Goal: Task Accomplishment & Management: Complete application form

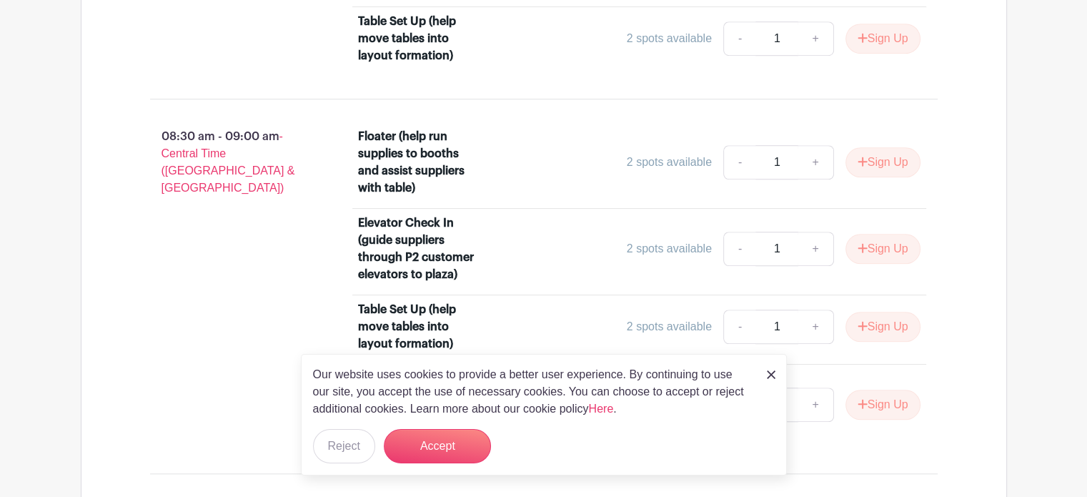
scroll to position [1358, 0]
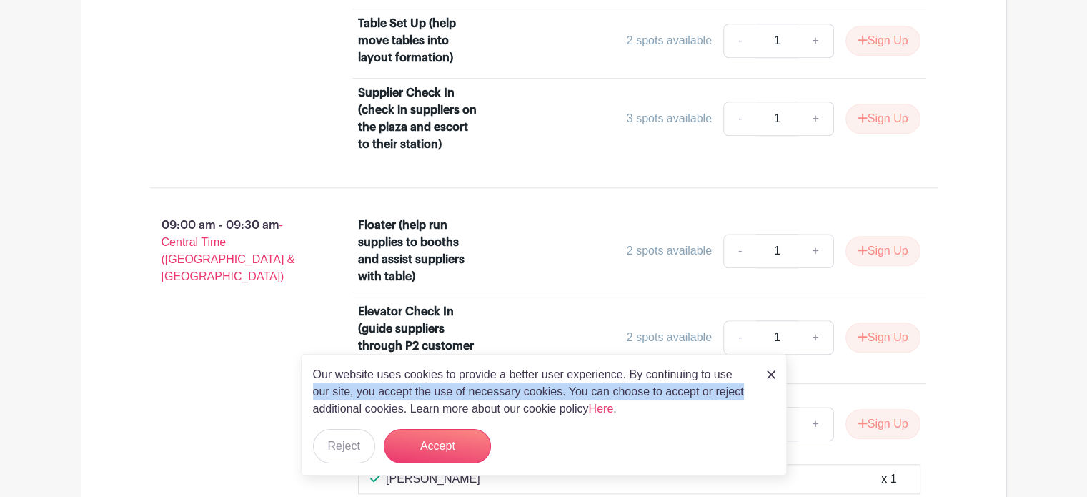
click at [762, 384] on div "Our website uses cookies to provide a better user experience. By continuing to …" at bounding box center [544, 414] width 486 height 121
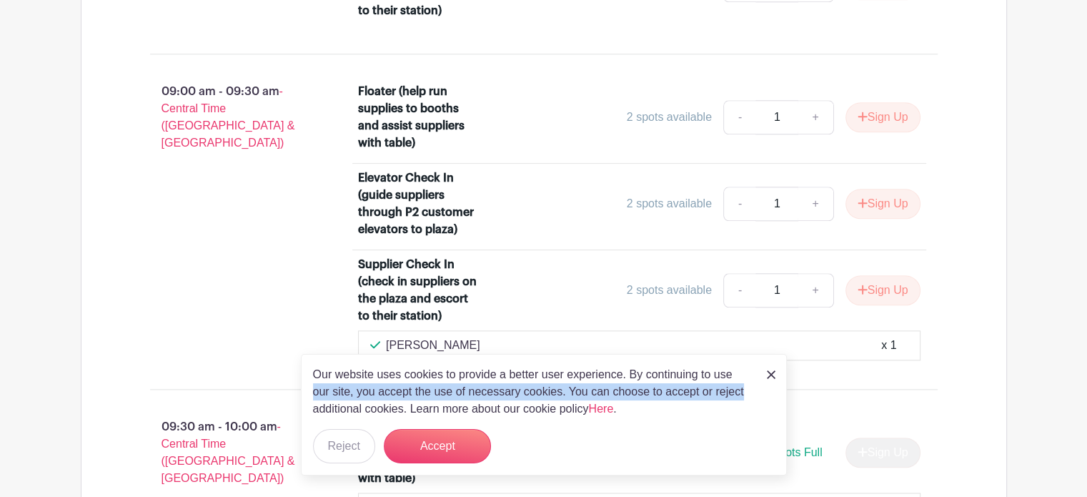
scroll to position [1500, 0]
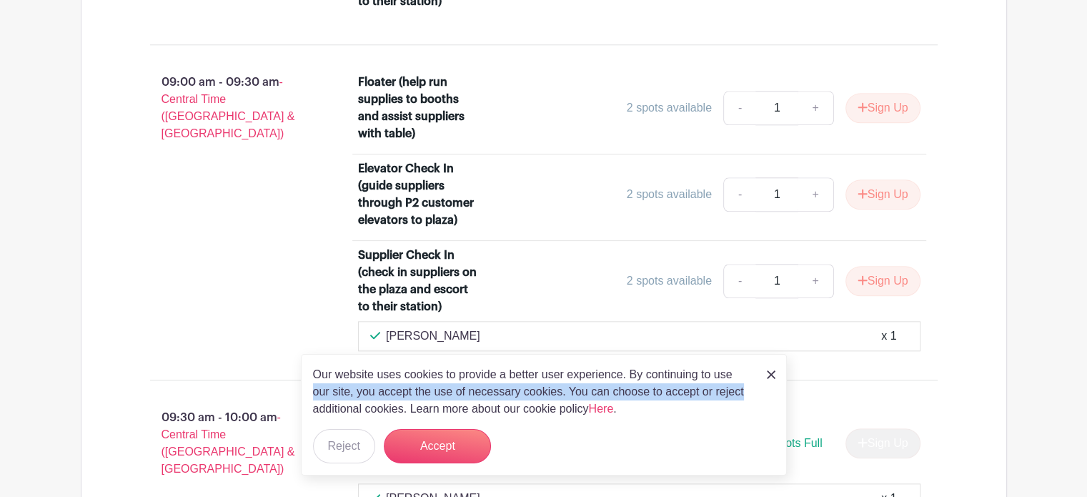
click at [772, 376] on img at bounding box center [771, 374] width 9 height 9
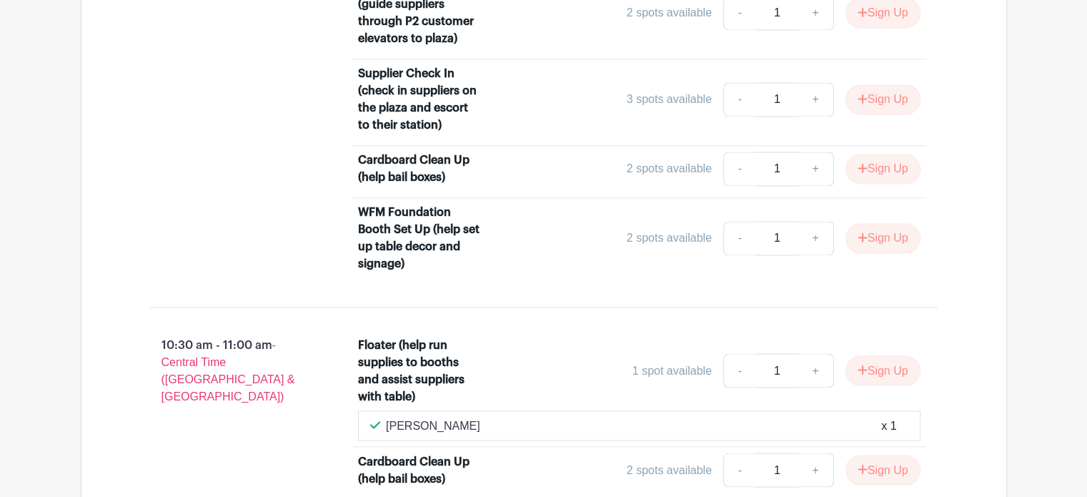
scroll to position [2371, 0]
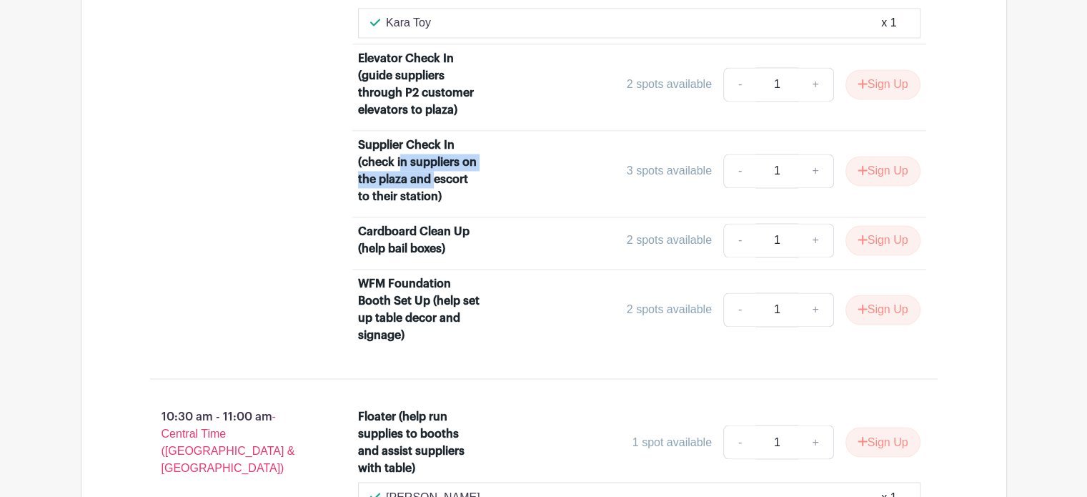
drag, startPoint x: 403, startPoint y: 154, endPoint x: 436, endPoint y: 169, distance: 36.1
click at [436, 169] on div "Supplier Check In (check in suppliers on the plaza and escort to their station)" at bounding box center [420, 170] width 124 height 69
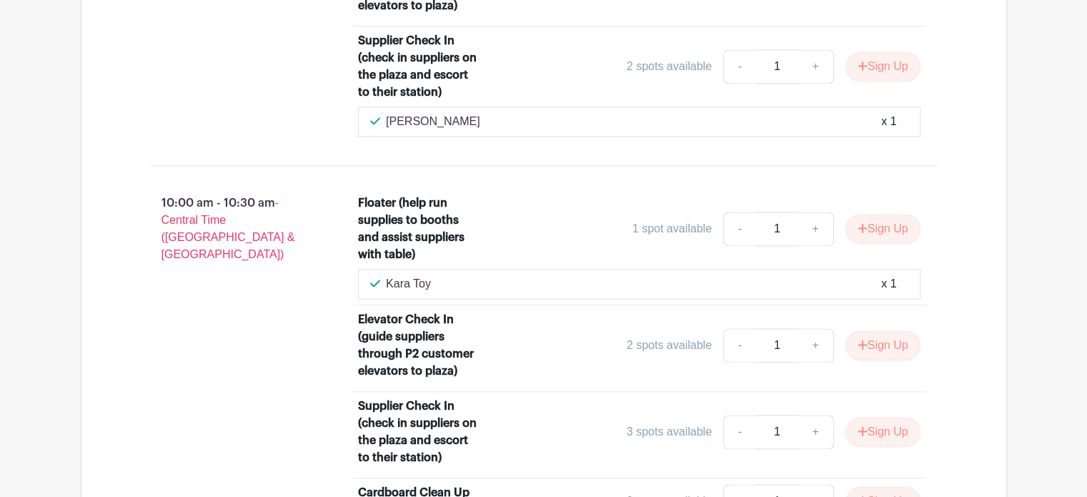
scroll to position [2085, 0]
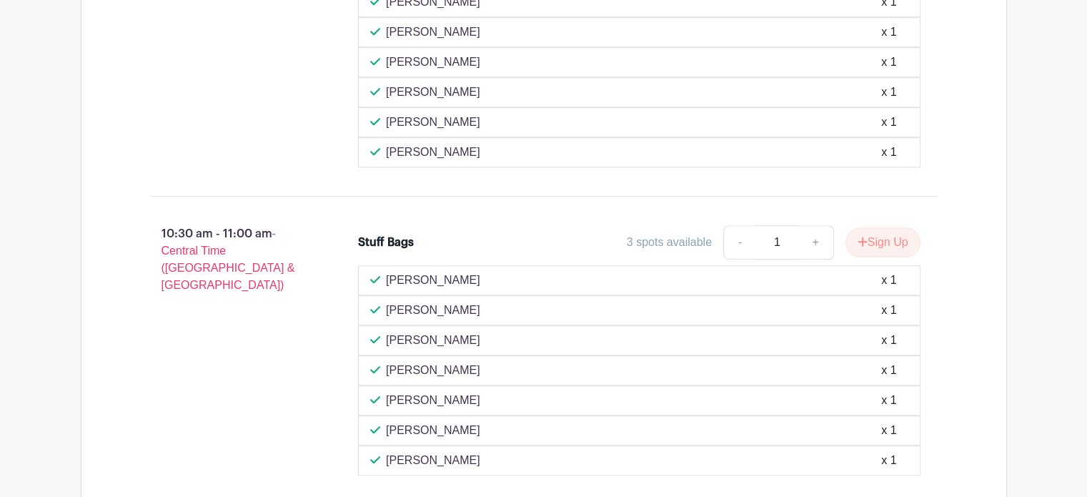
scroll to position [1139, 0]
